Goal: Task Accomplishment & Management: Manage account settings

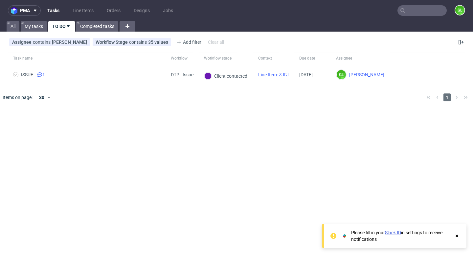
click at [414, 16] on nav "pma Tasks Line Items Orders Designs Jobs GL" at bounding box center [236, 10] width 473 height 21
click at [417, 9] on input "text" at bounding box center [422, 10] width 49 height 11
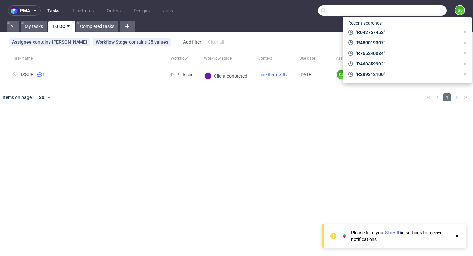
paste input "R637670227"
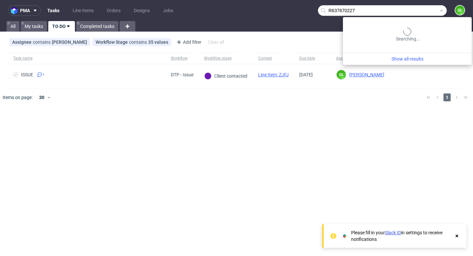
type input "R637670227"
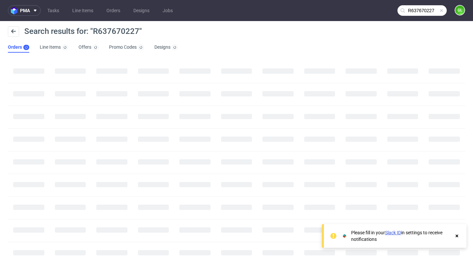
click at [458, 236] on use at bounding box center [457, 235] width 3 height 3
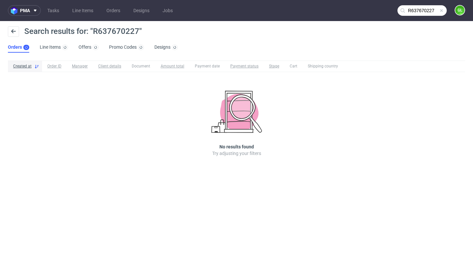
click at [434, 11] on input "R637670227" at bounding box center [422, 10] width 49 height 11
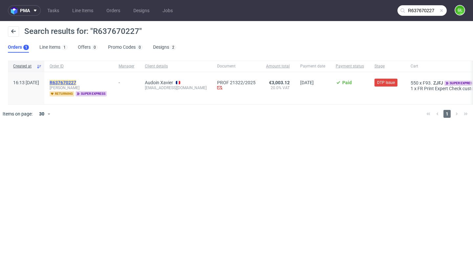
click at [75, 81] on mark "R637670227" at bounding box center [63, 82] width 27 height 5
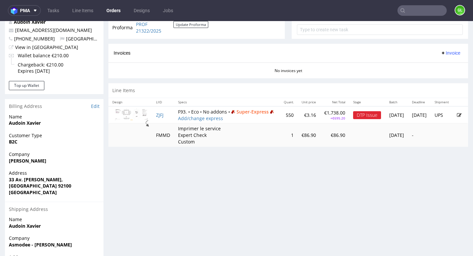
scroll to position [253, 0]
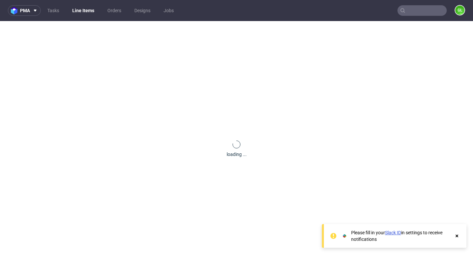
click at [458, 236] on use at bounding box center [457, 235] width 3 height 3
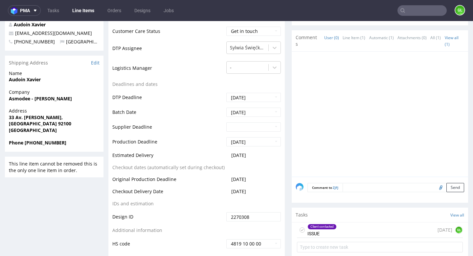
scroll to position [277, 0]
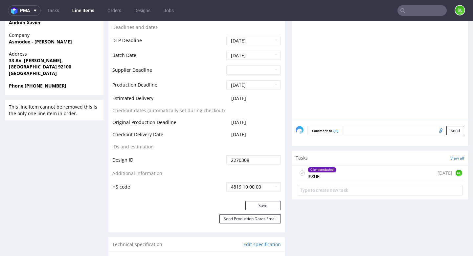
click at [371, 176] on div "Client contacted ISSUE today GL" at bounding box center [380, 172] width 166 height 15
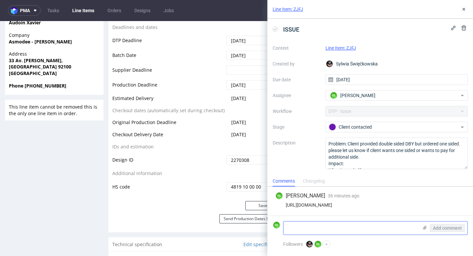
click at [324, 227] on textarea at bounding box center [351, 227] width 135 height 13
paste textarea "I confirm that we want a double-sided printing."
type textarea "Client's answer : I confirm that we want a double-sided printing."
click at [446, 228] on span "Add comment" at bounding box center [447, 227] width 29 height 5
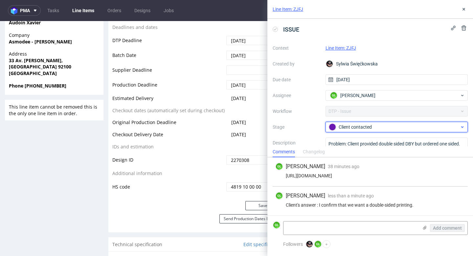
click at [362, 128] on div "Client contacted" at bounding box center [394, 126] width 131 height 7
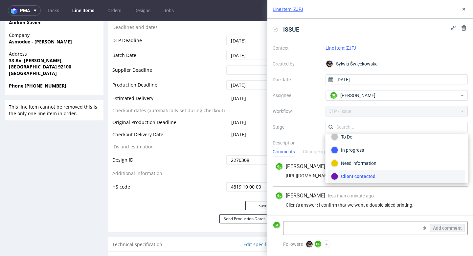
scroll to position [48, 0]
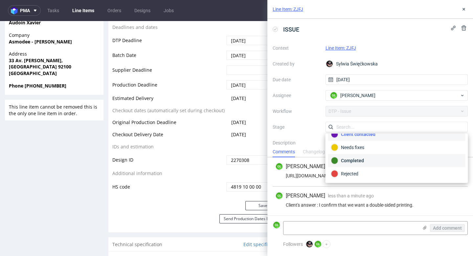
click at [353, 161] on div "Completed" at bounding box center [396, 160] width 131 height 7
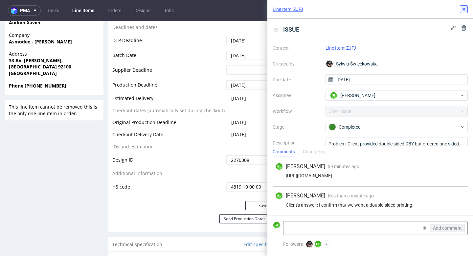
click at [464, 9] on use at bounding box center [464, 9] width 3 height 3
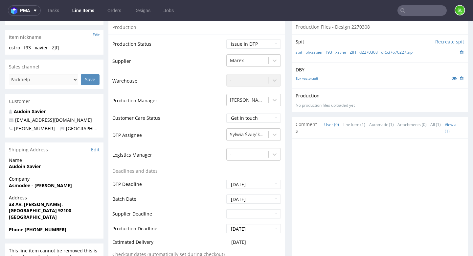
scroll to position [130, 0]
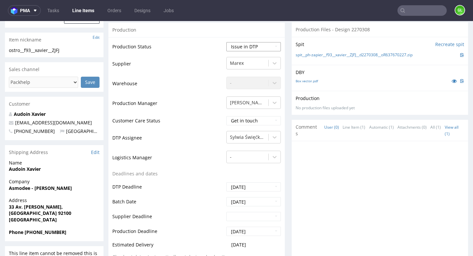
click at [263, 46] on select "Waiting for Artwork Waiting for Diecut Waiting for Mockup Waiting for DTP Waiti…" at bounding box center [253, 46] width 55 height 9
select select "back_for_dtp"
click at [226, 43] on select "Waiting for Artwork Waiting for Diecut Waiting for Mockup Waiting for DTP Waiti…" at bounding box center [253, 46] width 55 height 9
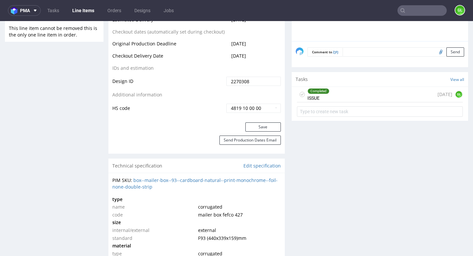
scroll to position [395, 0]
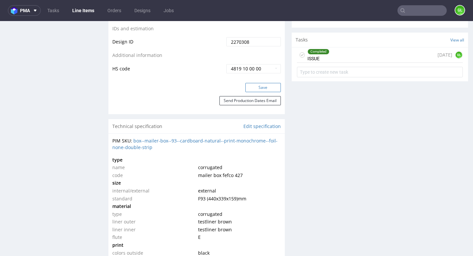
click at [266, 88] on button "Save" at bounding box center [263, 87] width 35 height 9
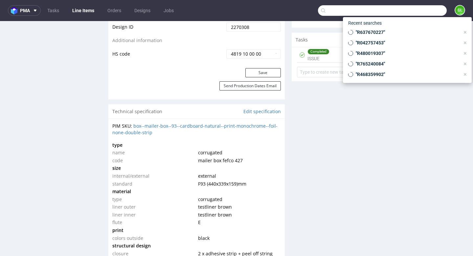
click at [418, 11] on input "text" at bounding box center [382, 10] width 129 height 11
paste input "R154138623"
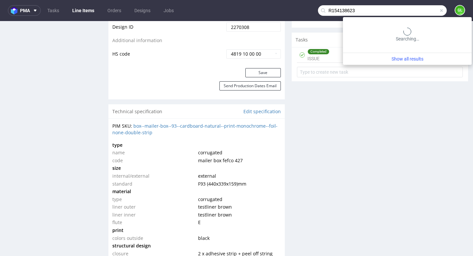
type input "R154138623"
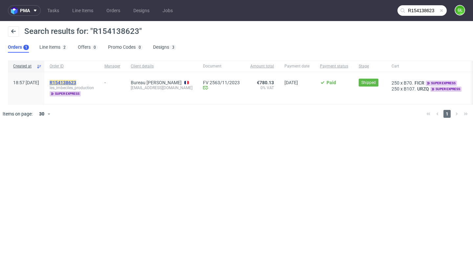
click at [76, 82] on mark "R154138623" at bounding box center [63, 82] width 27 height 5
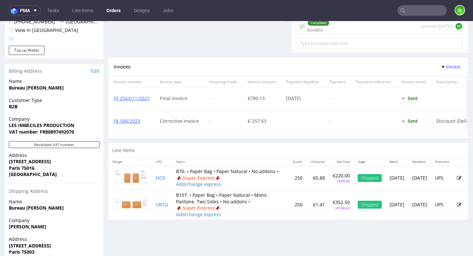
scroll to position [317, 0]
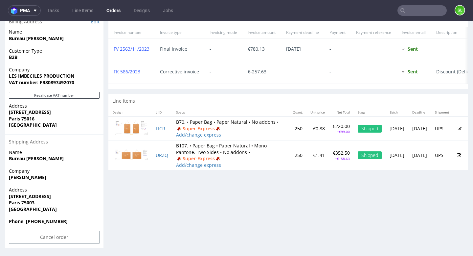
click at [423, 12] on input "text" at bounding box center [422, 10] width 49 height 11
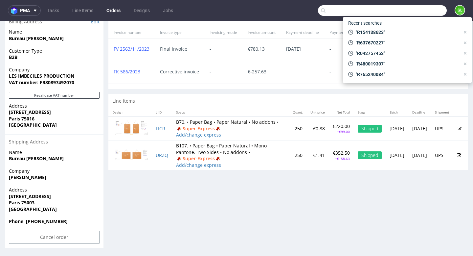
click at [235, 22] on div "Invoices Invoice" at bounding box center [288, 17] width 349 height 8
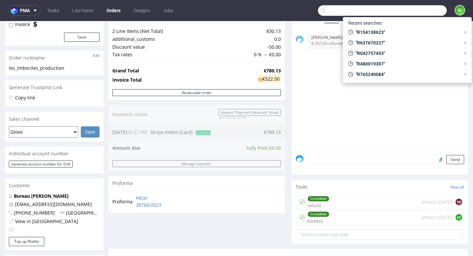
scroll to position [59, 0]
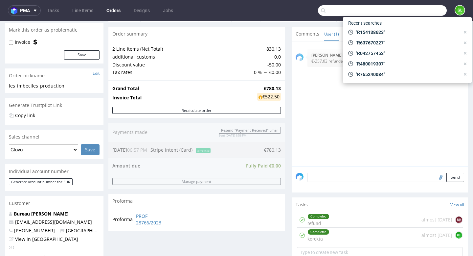
click at [359, 119] on div "14th Dec 23 | 13:33 pm Karolina Tadeusiak €-257.63 refunded via stripe" at bounding box center [382, 105] width 173 height 121
click at [419, 8] on input "text" at bounding box center [382, 10] width 129 height 11
click at [253, 39] on div "Order summary" at bounding box center [196, 34] width 176 height 14
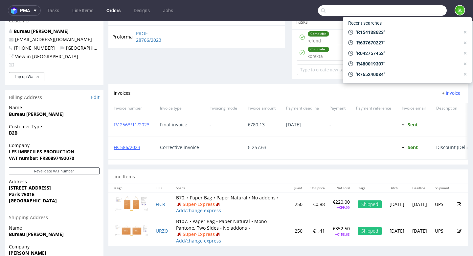
scroll to position [292, 0]
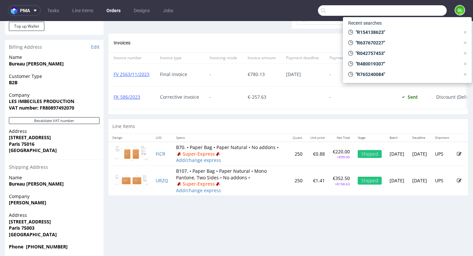
click at [417, 12] on input "text" at bounding box center [382, 10] width 129 height 11
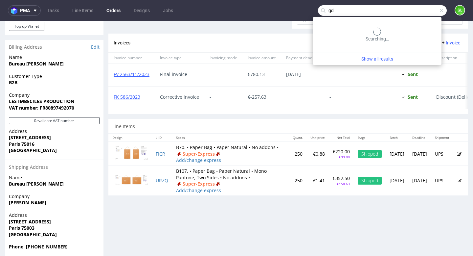
type input "g"
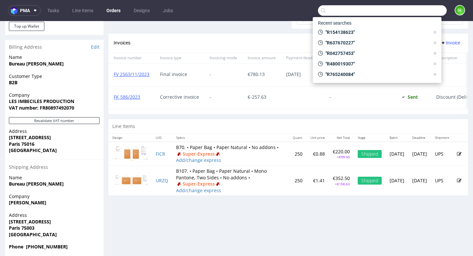
click at [321, 12] on icon at bounding box center [323, 10] width 5 height 5
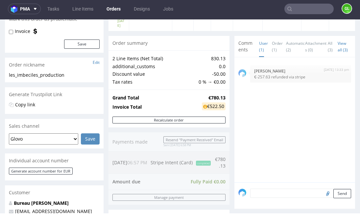
scroll to position [39, 0]
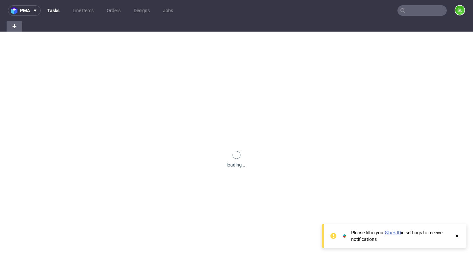
click at [418, 14] on input "text" at bounding box center [422, 10] width 49 height 11
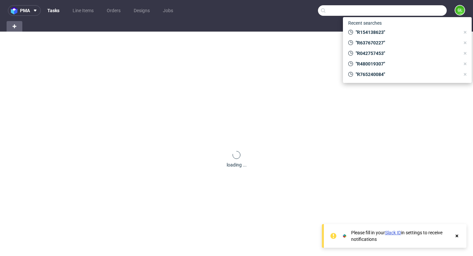
paste input "R289312100"
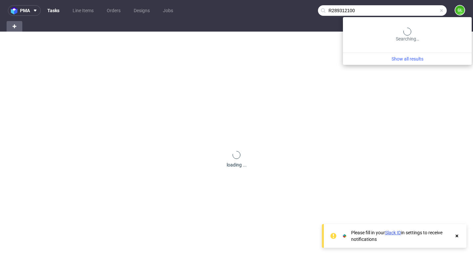
type input "R289312100"
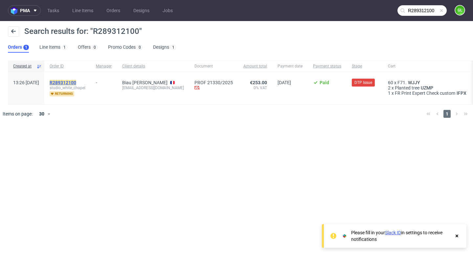
click at [76, 82] on mark "R289312100" at bounding box center [63, 82] width 27 height 5
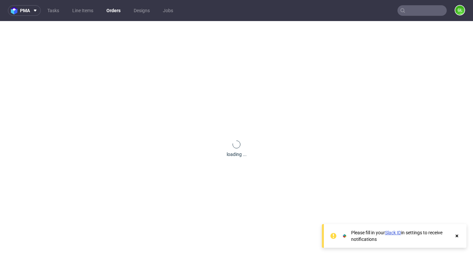
click at [457, 238] on icon at bounding box center [457, 235] width 6 height 5
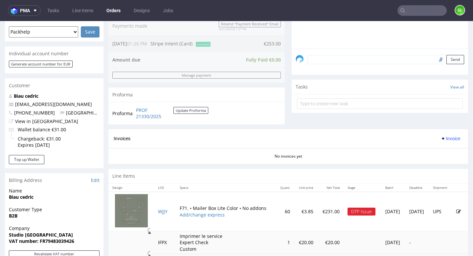
scroll to position [178, 0]
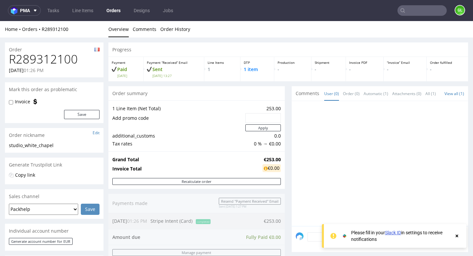
click at [458, 237] on icon at bounding box center [457, 235] width 6 height 5
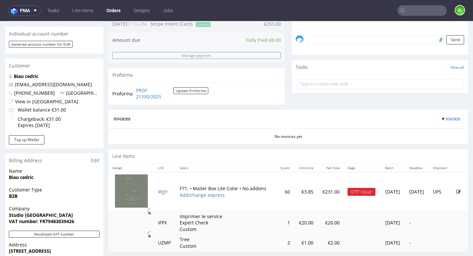
scroll to position [198, 0]
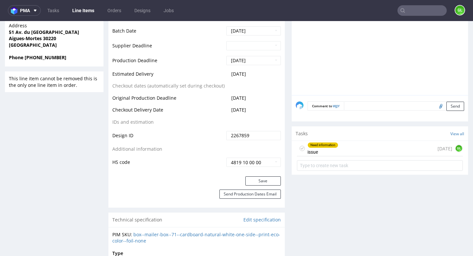
scroll to position [353, 0]
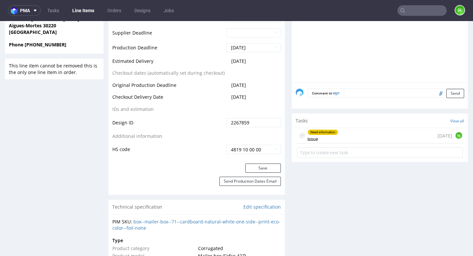
click at [358, 140] on div "Need information issue 4 days ago GL" at bounding box center [380, 135] width 166 height 15
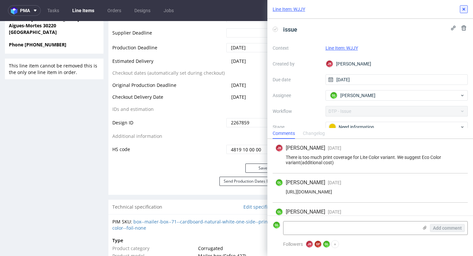
click at [464, 12] on button at bounding box center [464, 9] width 8 height 8
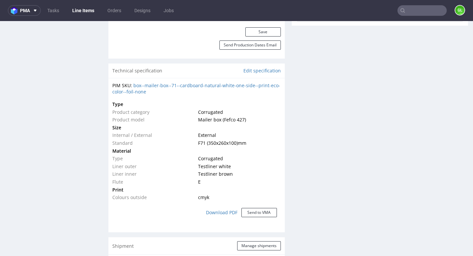
scroll to position [483, 0]
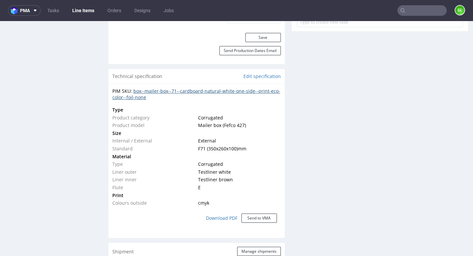
click at [212, 92] on link "box--mailer-box--71--cardboard-natural-white-one-side--print-eco-color--foil-no…" at bounding box center [196, 94] width 168 height 13
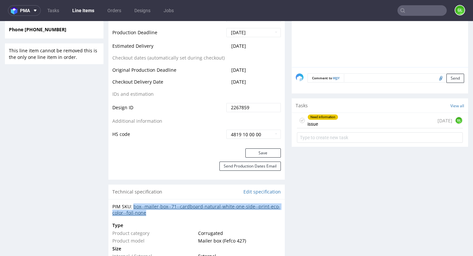
scroll to position [366, 0]
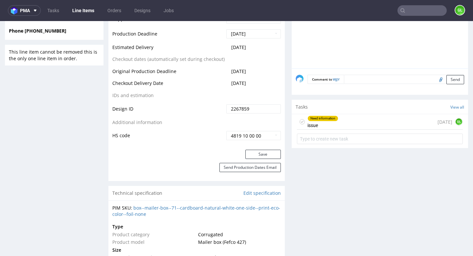
click at [325, 122] on div "Need information issue" at bounding box center [323, 121] width 31 height 15
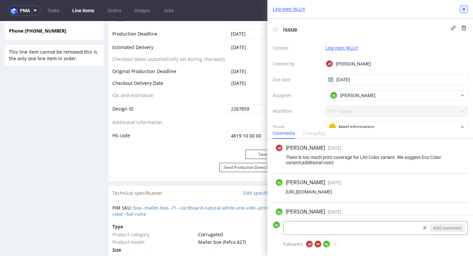
click at [463, 12] on button at bounding box center [464, 9] width 8 height 8
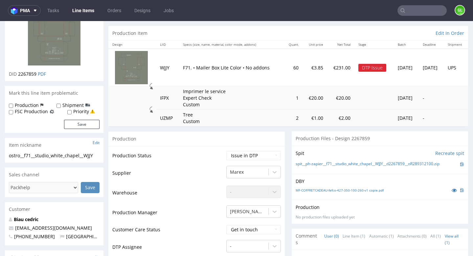
scroll to position [61, 0]
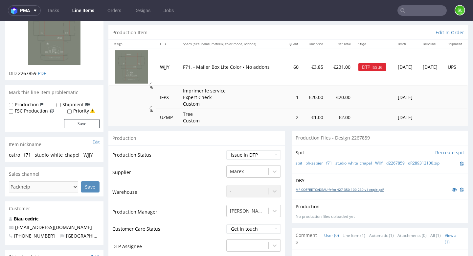
click at [326, 190] on link "MF-COFFRETCADEAU-fefco-427-350-100-260-v1 copie.pdf" at bounding box center [340, 189] width 88 height 5
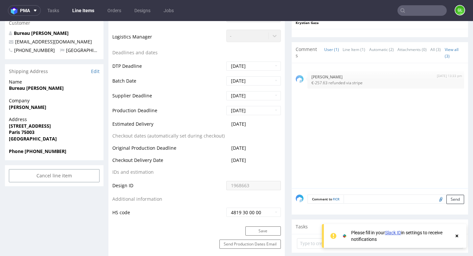
scroll to position [217, 0]
click at [458, 236] on icon at bounding box center [457, 235] width 6 height 5
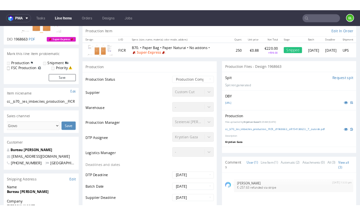
scroll to position [62, 0]
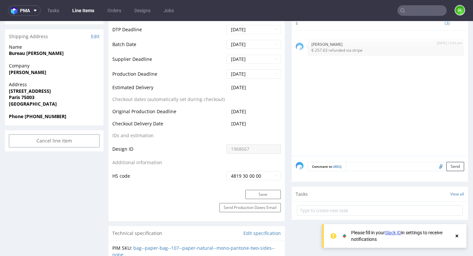
scroll to position [255, 0]
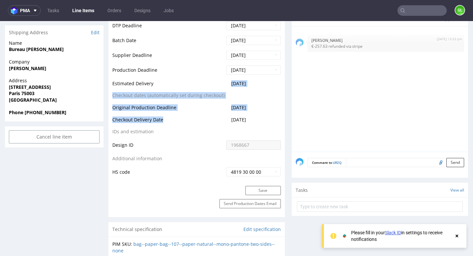
drag, startPoint x: 198, startPoint y: 127, endPoint x: 198, endPoint y: 89, distance: 37.5
click at [198, 89] on tbody "Production Status Waiting for Artwork Waiting for Diecut Waiting for Mockup Wai…" at bounding box center [196, 36] width 169 height 282
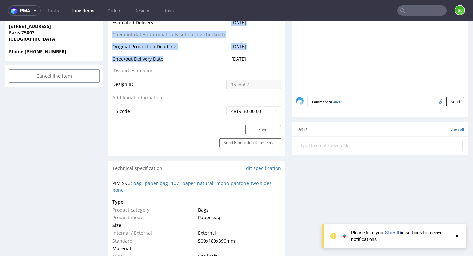
scroll to position [321, 0]
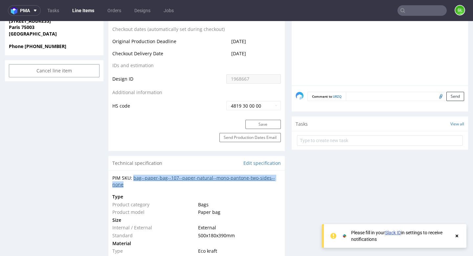
copy link "bag--paper-bag--107--paper-natural--mono-pantone-two-sides--none"
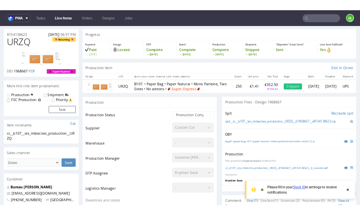
scroll to position [18, 0]
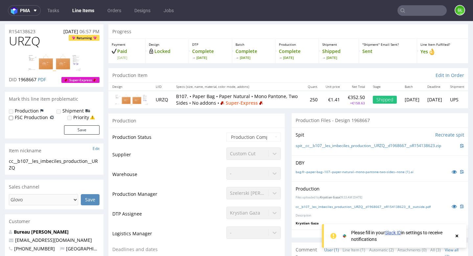
click at [60, 62] on img at bounding box center [54, 62] width 53 height 17
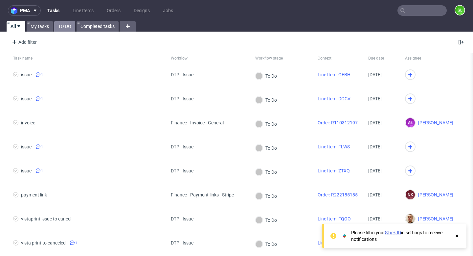
click at [63, 28] on link "TO DO" at bounding box center [64, 26] width 21 height 11
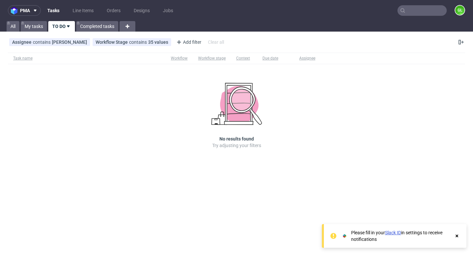
click at [418, 16] on nav "pma Tasks Line Items Orders Designs Jobs GL" at bounding box center [236, 10] width 473 height 21
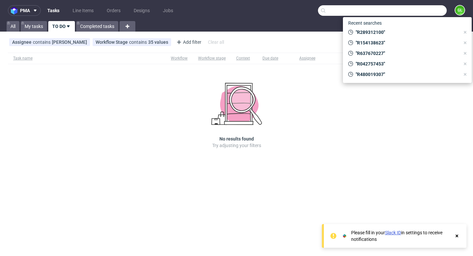
click at [417, 12] on input "text" at bounding box center [382, 10] width 129 height 11
paste input "R730269868"
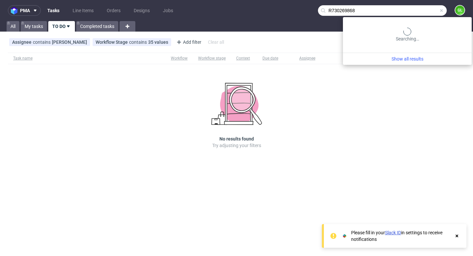
type input "R730269868"
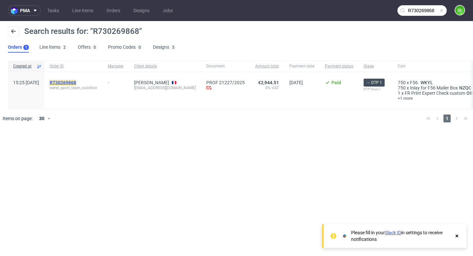
click at [76, 82] on mark "R730269868" at bounding box center [63, 82] width 27 height 5
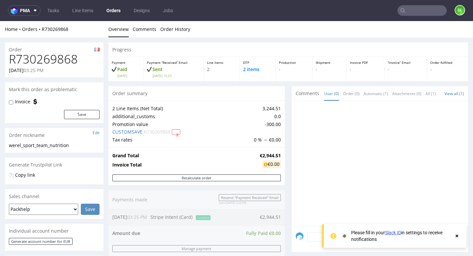
drag, startPoint x: 240, startPoint y: 164, endPoint x: 239, endPoint y: 150, distance: 13.9
click at [240, 163] on td "Invoice Total" at bounding box center [185, 164] width 146 height 11
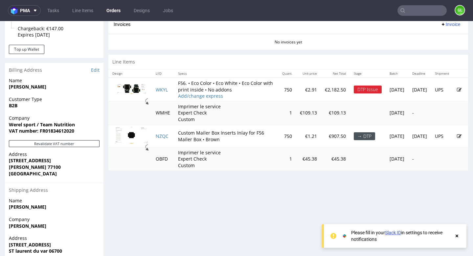
scroll to position [289, 0]
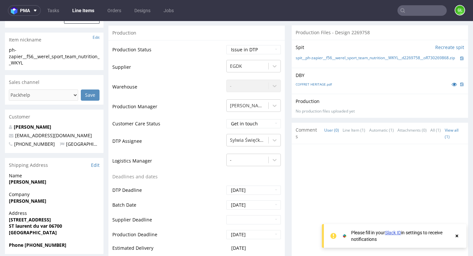
scroll to position [130, 0]
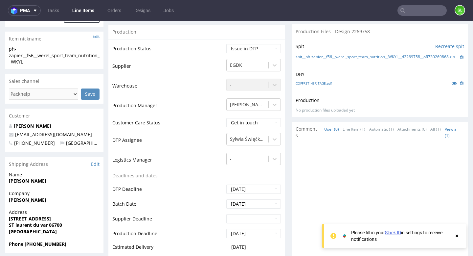
click at [457, 237] on use at bounding box center [457, 235] width 3 height 3
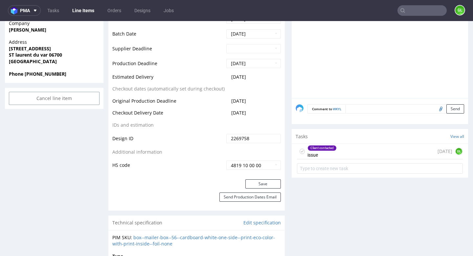
scroll to position [358, 0]
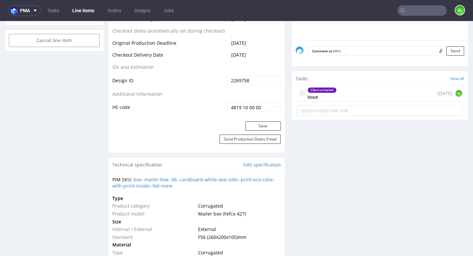
click at [363, 98] on div "Client contacted issue today GL" at bounding box center [380, 93] width 166 height 15
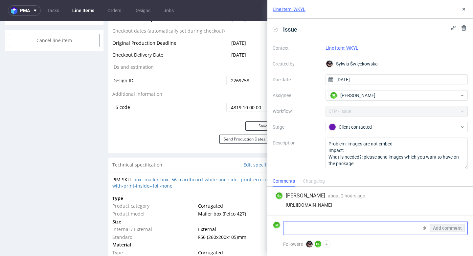
click at [328, 228] on textarea at bounding box center [351, 227] width 135 height 13
click at [424, 228] on icon at bounding box center [424, 227] width 5 height 5
click at [0, 0] on input "file" at bounding box center [0, 0] width 0 height 0
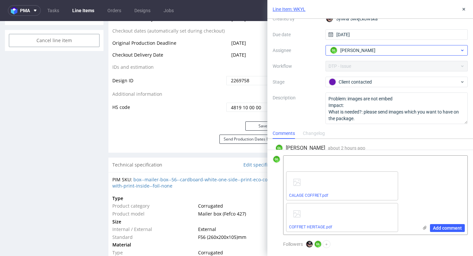
scroll to position [46, 0]
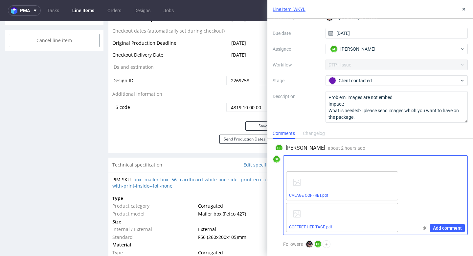
click at [436, 187] on div "Add comment" at bounding box center [442, 194] width 49 height 79
click at [314, 165] on textarea at bounding box center [351, 161] width 135 height 13
paste textarea "Can you confirm that the images are correctly displayed on the box?"
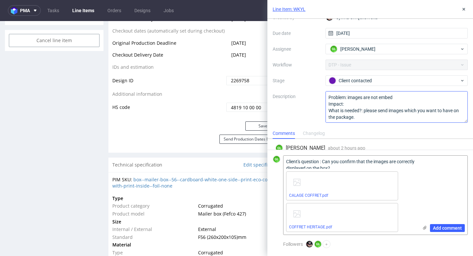
scroll to position [0, 0]
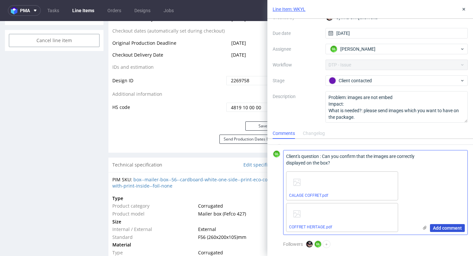
type textarea "Client's question : Can you confirm that the images are correctly displayed on …"
click at [447, 227] on span "Add comment" at bounding box center [447, 227] width 29 height 5
click at [452, 226] on span "Add comment" at bounding box center [447, 227] width 29 height 5
click at [448, 228] on span "Add comment" at bounding box center [447, 227] width 29 height 5
drag, startPoint x: 286, startPoint y: 156, endPoint x: 403, endPoint y: 172, distance: 118.4
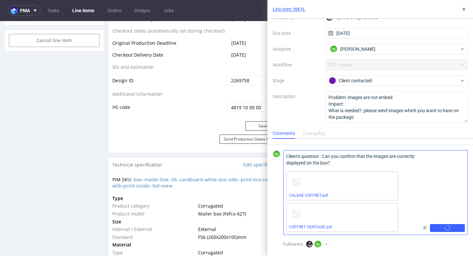
click at [403, 172] on div "Client's question : Can you confirm that the images are correctly displayed on …" at bounding box center [375, 192] width 185 height 85
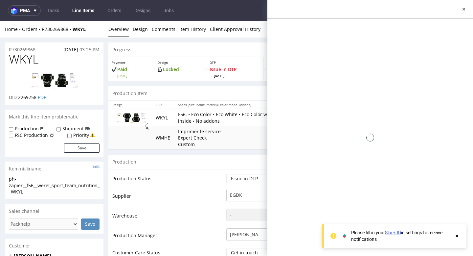
click at [459, 239] on div at bounding box center [457, 235] width 6 height 13
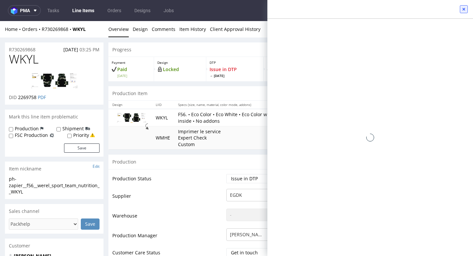
click at [464, 7] on icon at bounding box center [463, 9] width 5 height 5
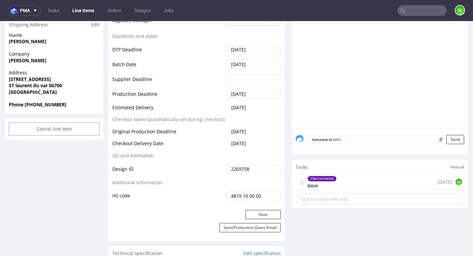
scroll to position [273, 0]
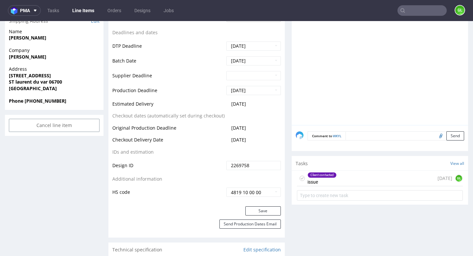
click at [348, 184] on div "Client contacted issue today GL" at bounding box center [380, 178] width 166 height 15
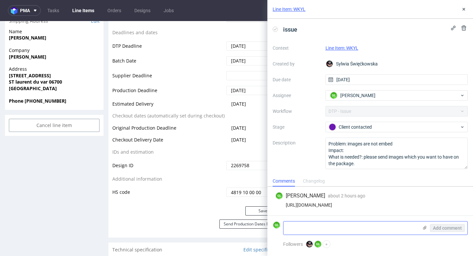
click at [336, 221] on div "Add comment" at bounding box center [375, 228] width 185 height 14
click at [331, 228] on textarea at bounding box center [351, 227] width 135 height 13
paste textarea "Client's question : Can you confirm that the images are correctly displayed on …"
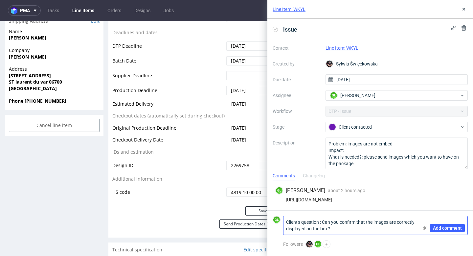
type textarea "Client's question : Can you confirm that the images are correctly displayed on …"
click at [424, 229] on use at bounding box center [425, 227] width 4 height 4
click at [0, 0] on input "file" at bounding box center [0, 0] width 0 height 0
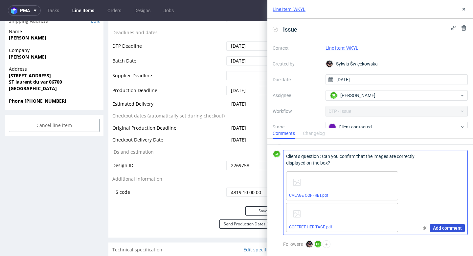
click at [453, 226] on span "Add comment" at bounding box center [447, 227] width 29 height 5
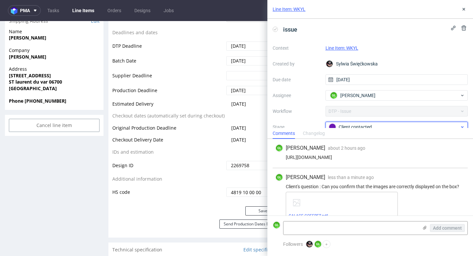
click at [385, 125] on div "Client contacted" at bounding box center [394, 126] width 131 height 7
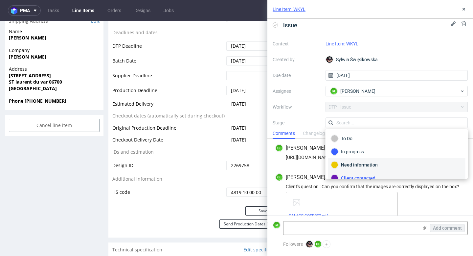
scroll to position [48, 0]
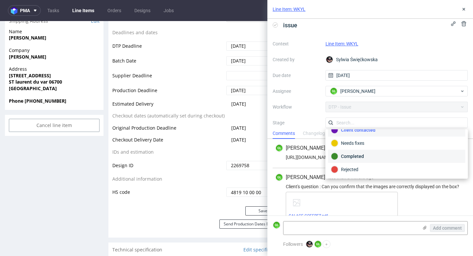
click at [358, 157] on div "Completed" at bounding box center [396, 155] width 131 height 7
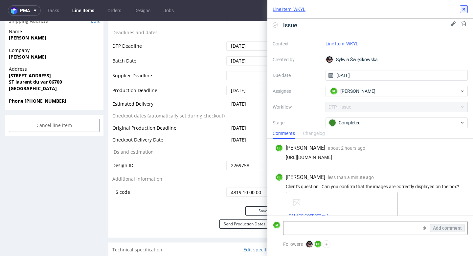
click at [463, 10] on use at bounding box center [464, 9] width 3 height 3
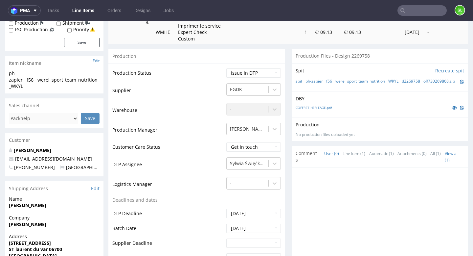
scroll to position [104, 0]
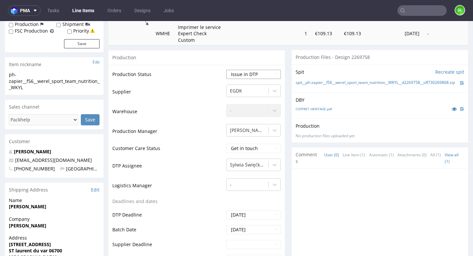
click at [256, 71] on select "Waiting for Artwork Waiting for Diecut Waiting for Mockup Waiting for DTP Waiti…" at bounding box center [253, 74] width 55 height 9
select select "back_for_dtp"
click at [226, 70] on select "Waiting for Artwork Waiting for Diecut Waiting for Mockup Waiting for DTP Waiti…" at bounding box center [253, 74] width 55 height 9
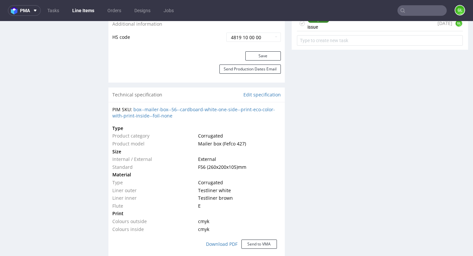
scroll to position [406, 0]
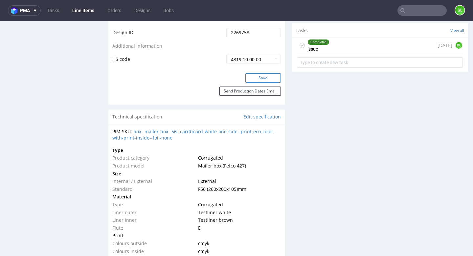
click at [262, 78] on button "Save" at bounding box center [263, 77] width 35 height 9
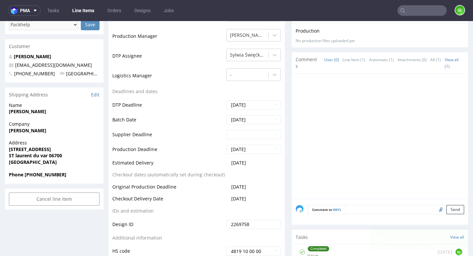
scroll to position [0, 0]
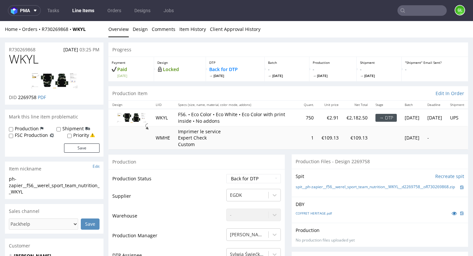
click at [422, 13] on input "text" at bounding box center [422, 10] width 49 height 11
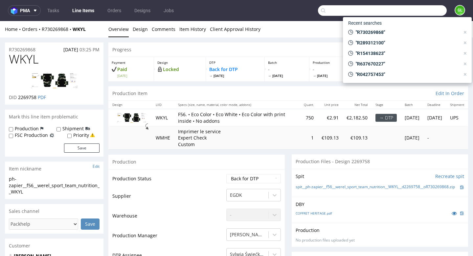
paste input "R746768203"
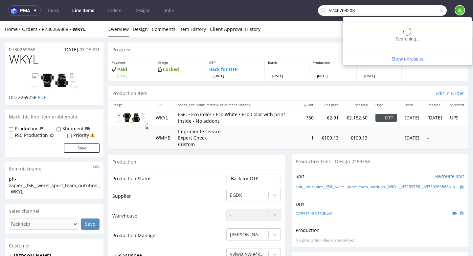
type input "R746768203"
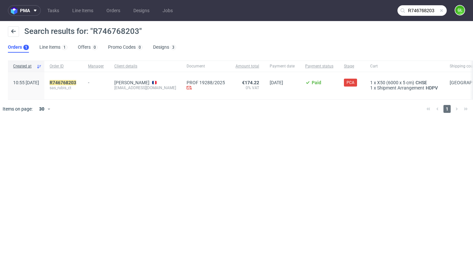
click at [442, 10] on span at bounding box center [441, 10] width 5 height 5
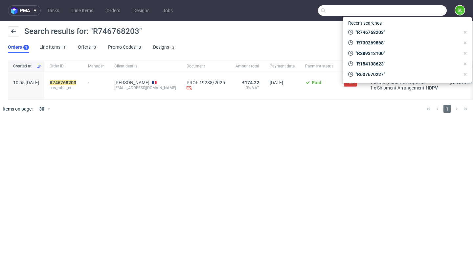
click at [421, 9] on input "text" at bounding box center [382, 10] width 129 height 11
paste input "R453357635."
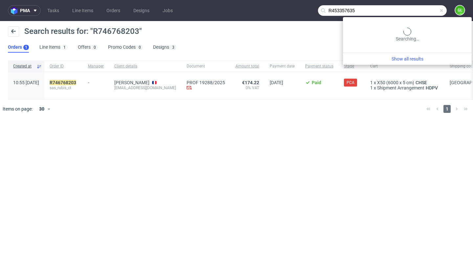
type input "R453357635"
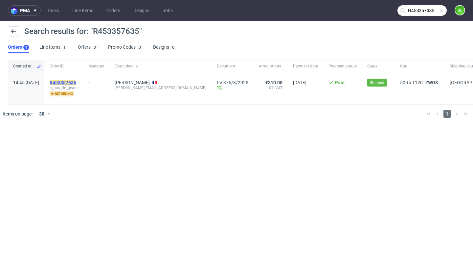
click at [76, 83] on mark "R453357635" at bounding box center [63, 82] width 27 height 5
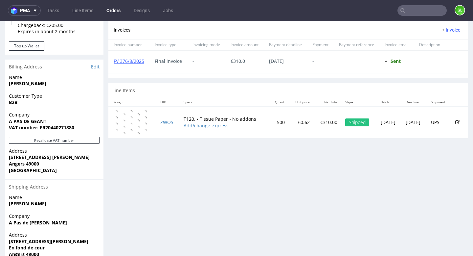
scroll to position [299, 0]
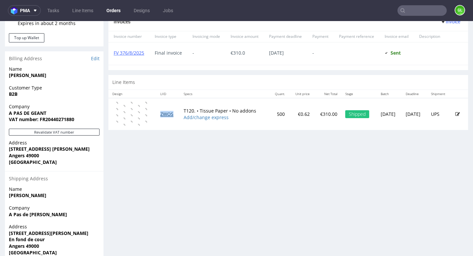
click at [166, 116] on link "ZWOS" at bounding box center [166, 114] width 13 height 6
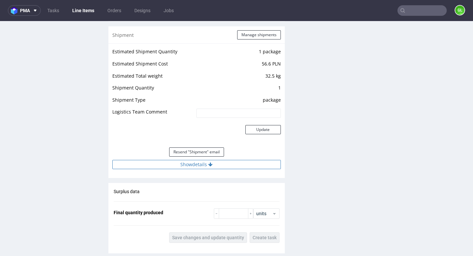
scroll to position [584, 0]
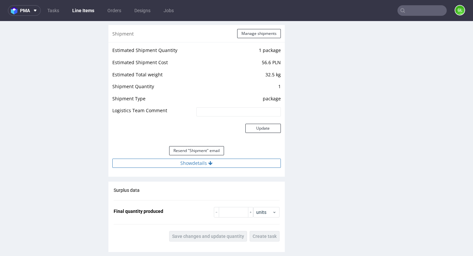
click at [192, 166] on button "Show details" at bounding box center [196, 162] width 169 height 9
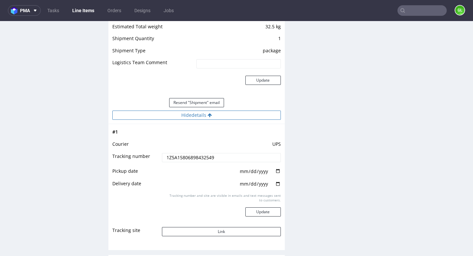
scroll to position [635, 0]
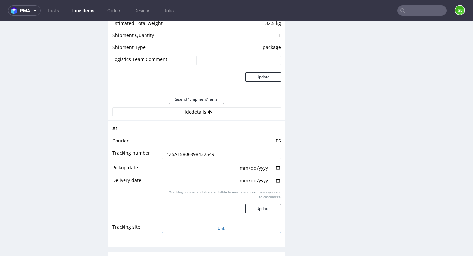
click at [218, 231] on button "Link" at bounding box center [221, 227] width 119 height 9
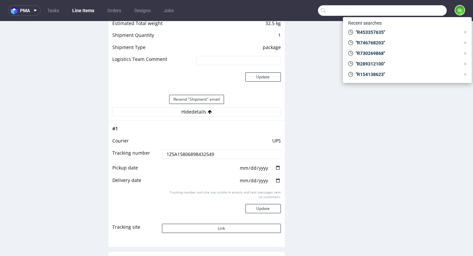
click at [414, 11] on input "text" at bounding box center [382, 10] width 129 height 11
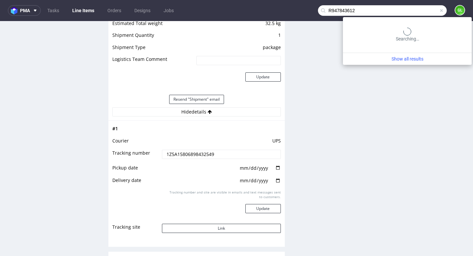
type input "R947843612"
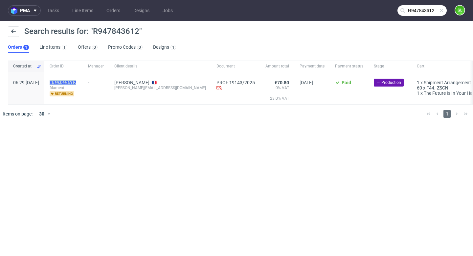
click at [74, 82] on mark "R947843612" at bounding box center [63, 82] width 27 height 5
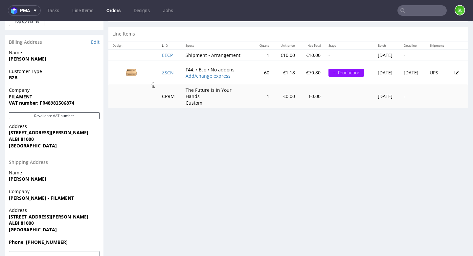
scroll to position [309, 0]
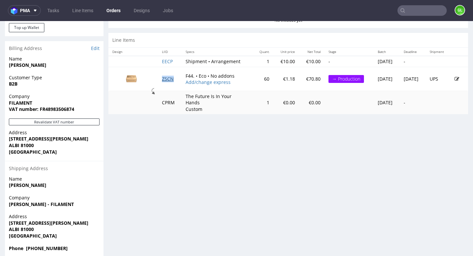
click at [162, 79] on link "ZSCN" at bounding box center [168, 79] width 12 height 6
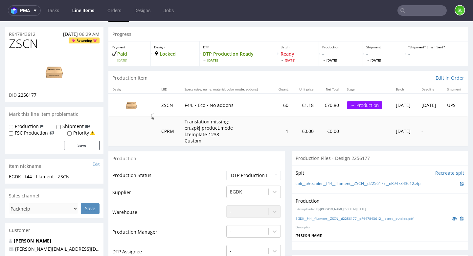
scroll to position [13, 0]
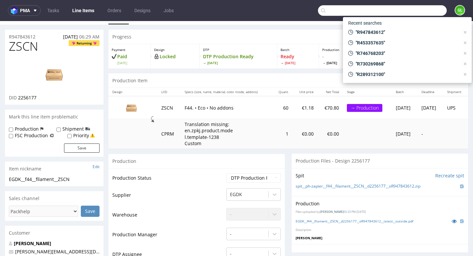
click at [424, 10] on input "text" at bounding box center [382, 10] width 129 height 11
paste input "David Coupin"
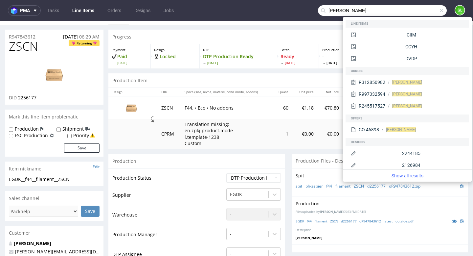
type input "David Coupin"
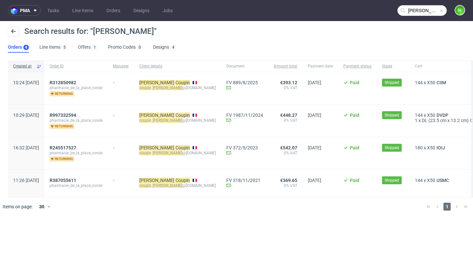
click at [443, 13] on input "David Coupin" at bounding box center [422, 10] width 49 height 11
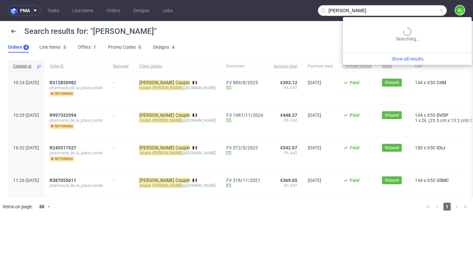
click at [442, 11] on span at bounding box center [441, 10] width 5 height 5
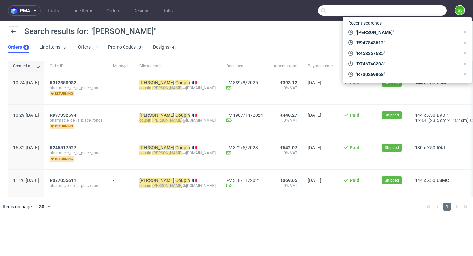
click at [416, 10] on input "text" at bounding box center [382, 10] width 129 height 11
paste input "R506802380"
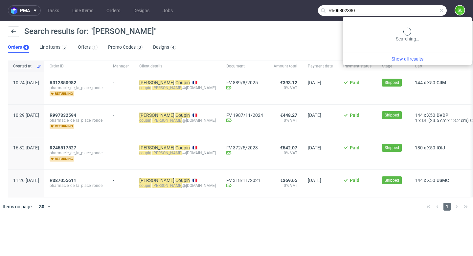
type input "R506802380"
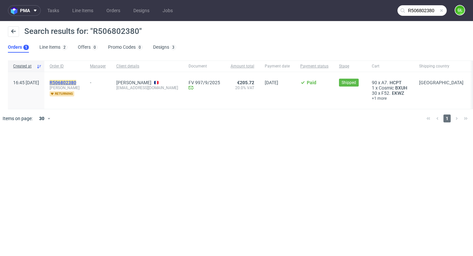
click at [76, 82] on mark "R506802380" at bounding box center [63, 82] width 27 height 5
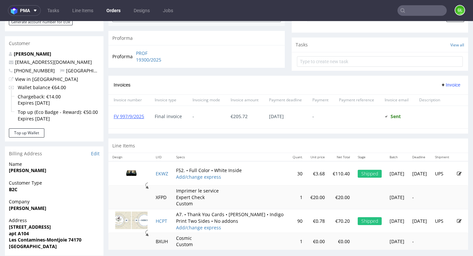
scroll to position [260, 0]
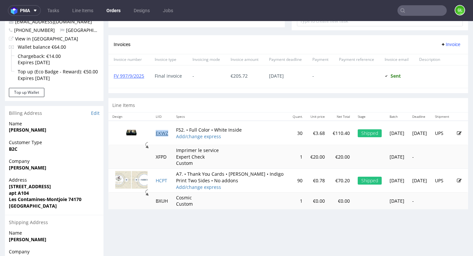
click at [162, 136] on link "EKWZ" at bounding box center [162, 133] width 12 height 6
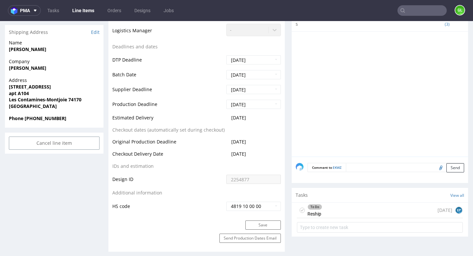
scroll to position [262, 0]
click at [383, 208] on div "To Do Reship 10 days ago EP" at bounding box center [380, 209] width 166 height 15
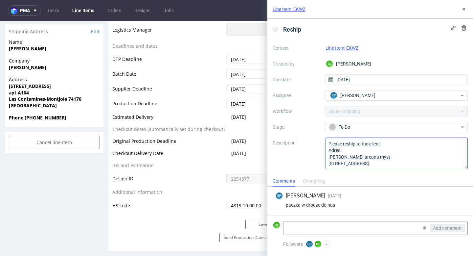
scroll to position [14, 0]
click at [466, 8] on icon at bounding box center [463, 9] width 5 height 5
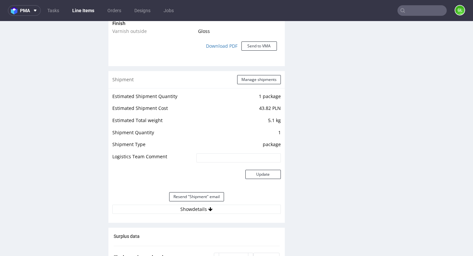
scroll to position [663, 0]
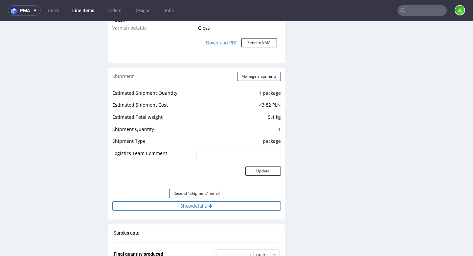
click at [196, 205] on button "Show details" at bounding box center [196, 205] width 169 height 9
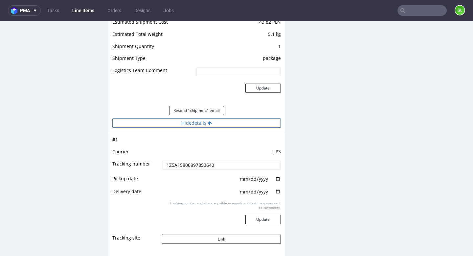
scroll to position [746, 0]
click at [201, 240] on button "Link" at bounding box center [221, 238] width 119 height 9
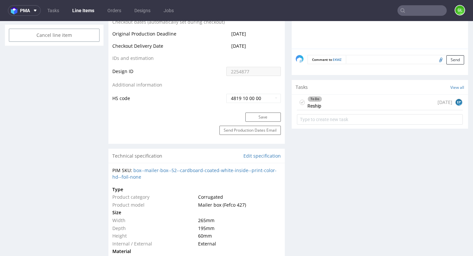
scroll to position [213, 0]
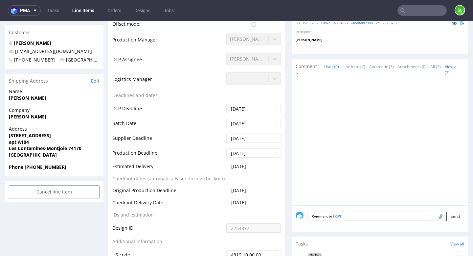
click at [404, 12] on input "text" at bounding box center [422, 10] width 49 height 11
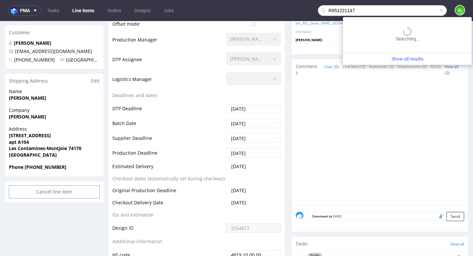
type input "R951221147"
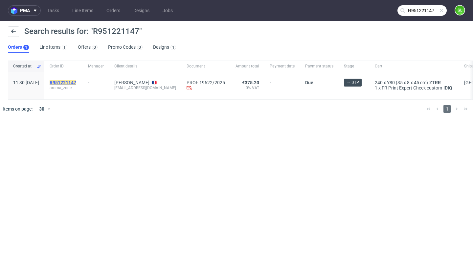
click at [76, 84] on mark "R951221147" at bounding box center [63, 82] width 27 height 5
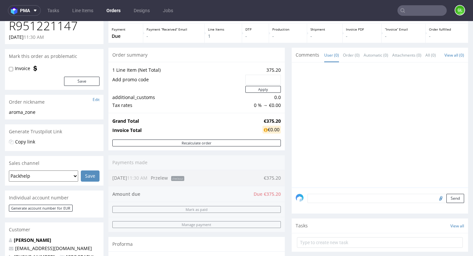
scroll to position [32, 0]
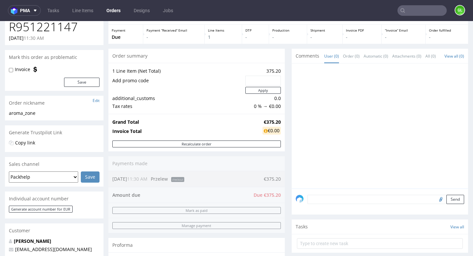
click at [405, 13] on input "text" at bounding box center [422, 10] width 49 height 11
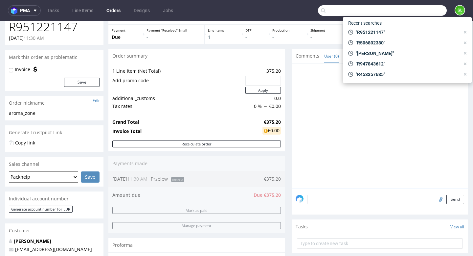
paste input "R066062314"
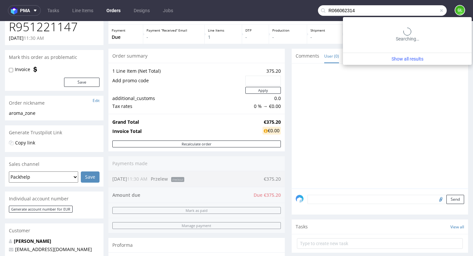
type input "R066062314"
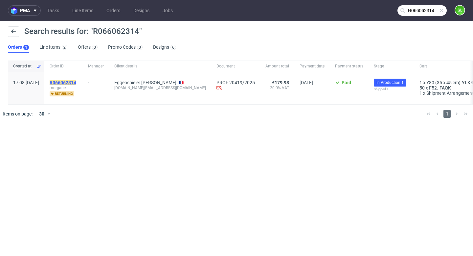
click at [76, 81] on mark "R066062314" at bounding box center [63, 82] width 27 height 5
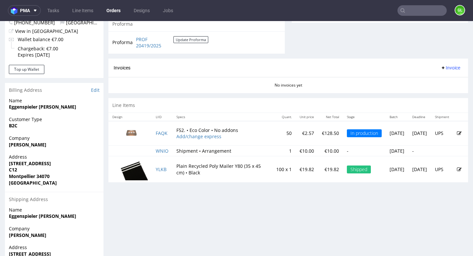
scroll to position [270, 0]
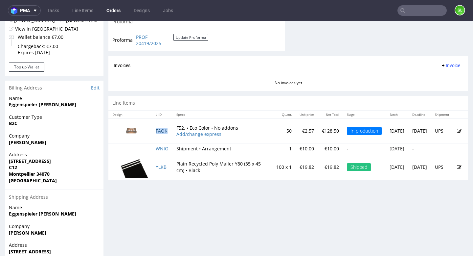
click at [164, 131] on link "FAQK" at bounding box center [162, 131] width 12 height 6
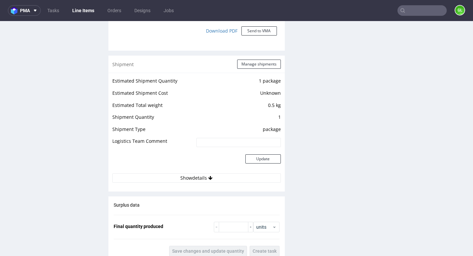
scroll to position [603, 0]
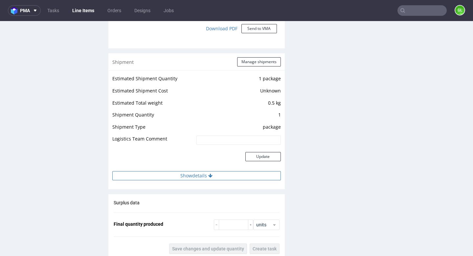
click at [200, 175] on button "Show details" at bounding box center [196, 175] width 169 height 9
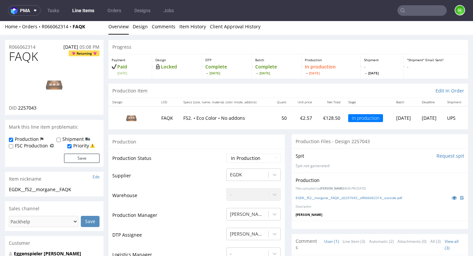
scroll to position [2, 0]
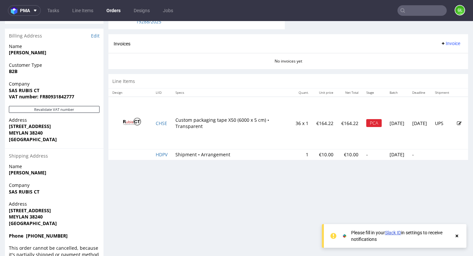
scroll to position [320, 0]
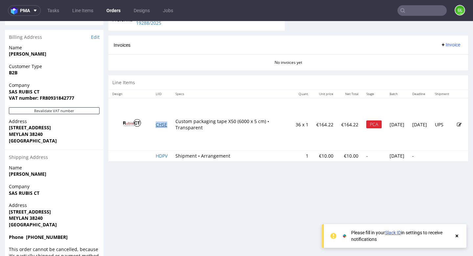
click at [166, 123] on link "CHSE" at bounding box center [162, 124] width 12 height 6
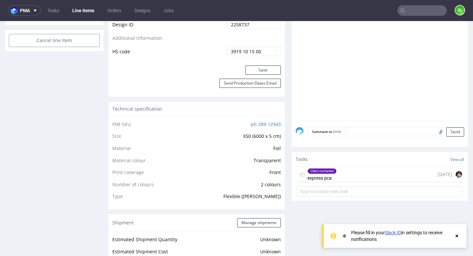
scroll to position [409, 0]
click at [364, 176] on div "Client contacted express pca [DATE]" at bounding box center [380, 173] width 166 height 15
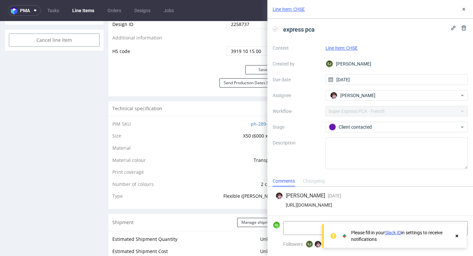
drag, startPoint x: 286, startPoint y: 204, endPoint x: 457, endPoint y: 204, distance: 171.9
click at [457, 204] on div "[URL][DOMAIN_NAME]" at bounding box center [370, 204] width 190 height 5
copy div "[URL][DOMAIN_NAME]"
click at [466, 9] on icon at bounding box center [463, 9] width 5 height 5
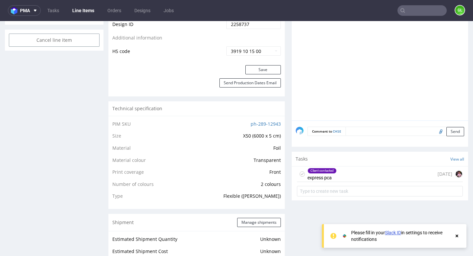
click at [286, 92] on div "Progress Payment Paid [DATE] Design Locked DTP DTP Client Approval Pending [DAT…" at bounding box center [288, 181] width 360 height 1097
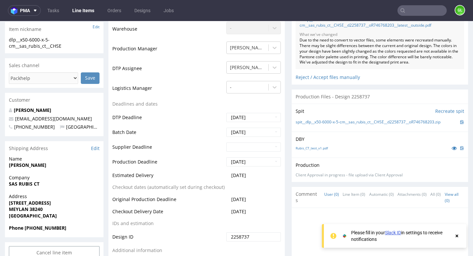
scroll to position [196, 0]
